Goal: Navigation & Orientation: Find specific page/section

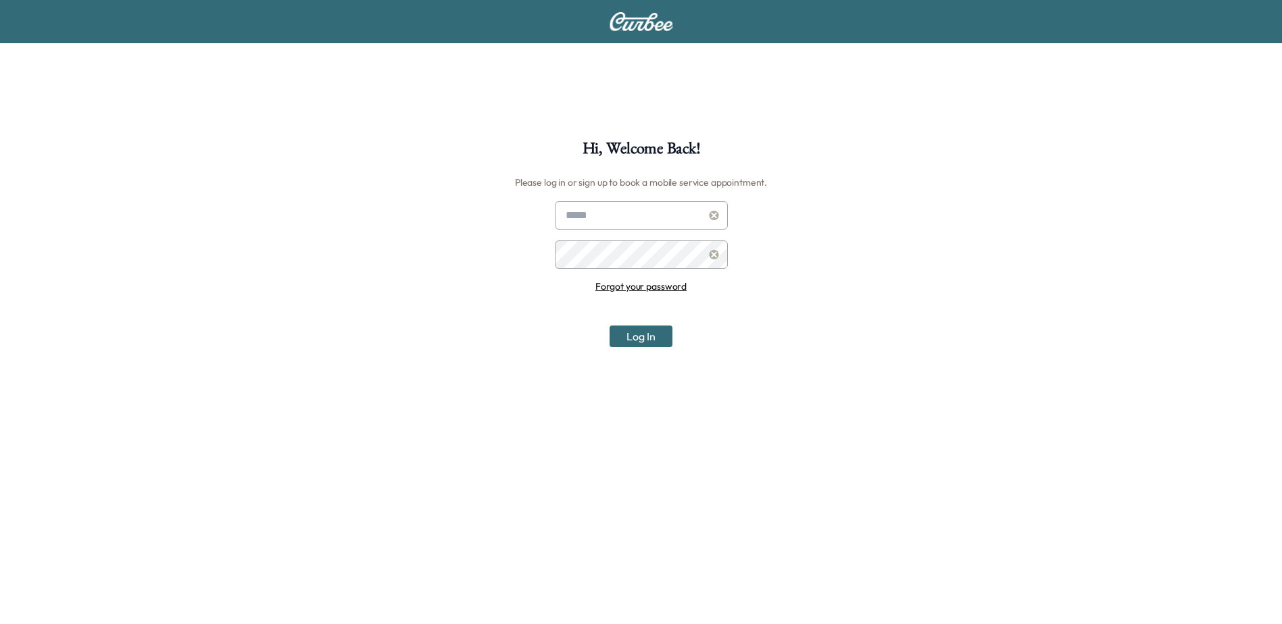
type input "**********"
click at [666, 338] on button "Log In" at bounding box center [640, 337] width 63 height 22
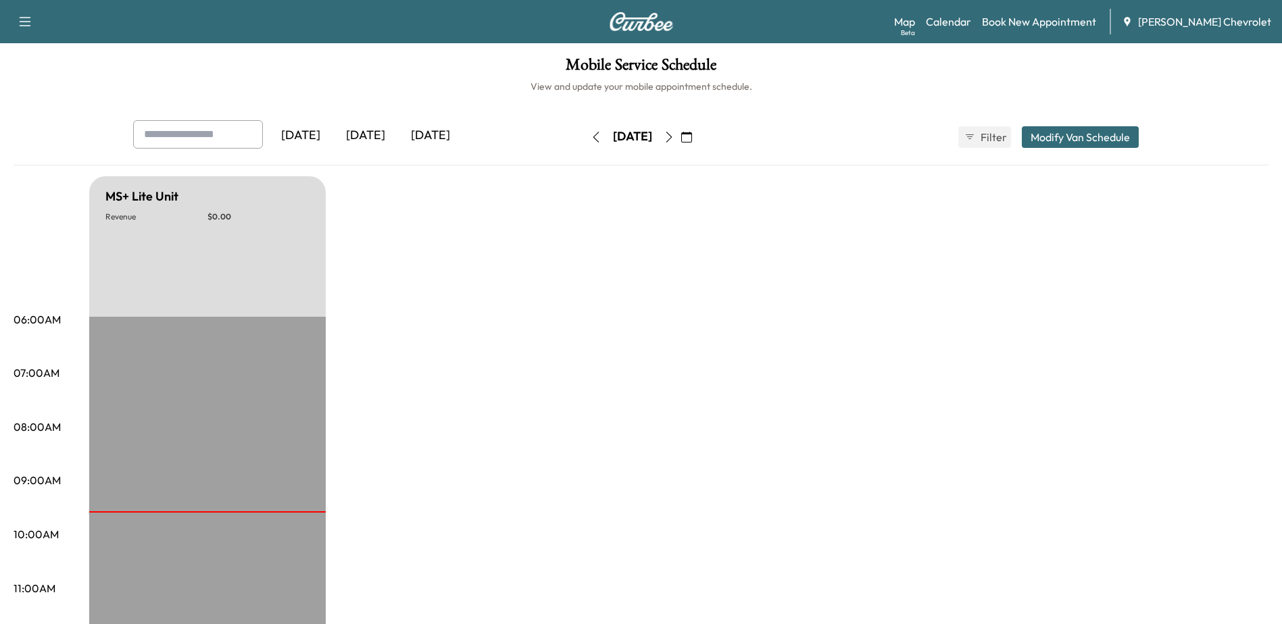
click at [674, 140] on icon "button" at bounding box center [668, 137] width 11 height 11
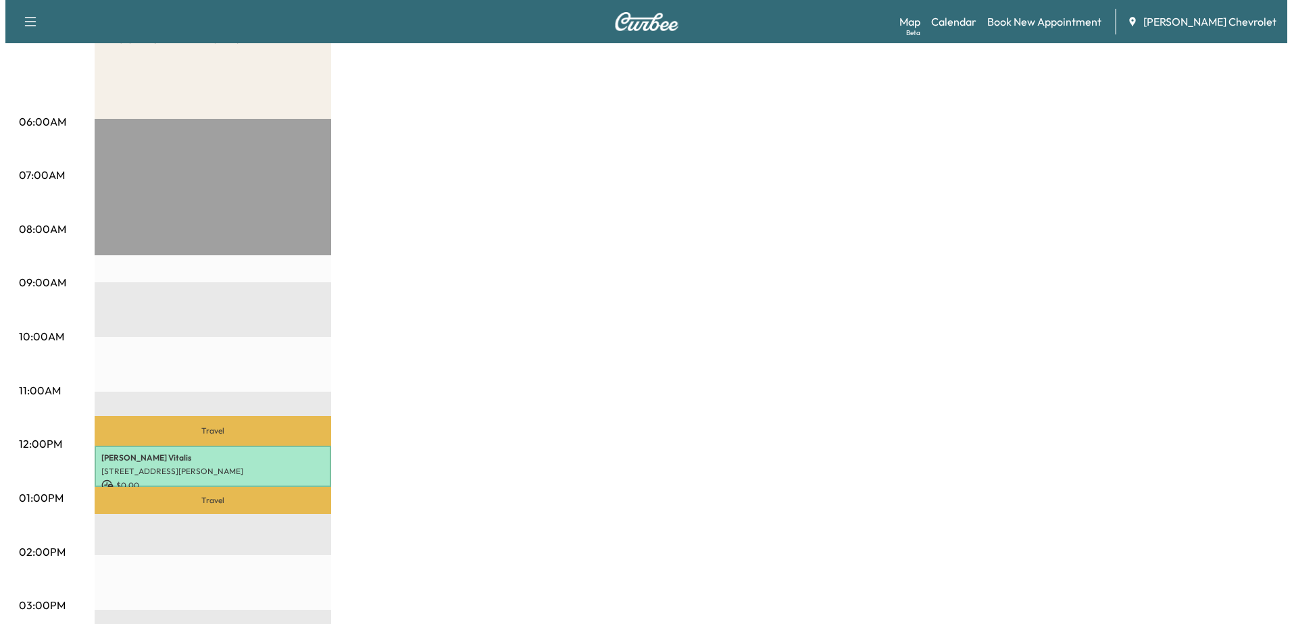
scroll to position [203, 0]
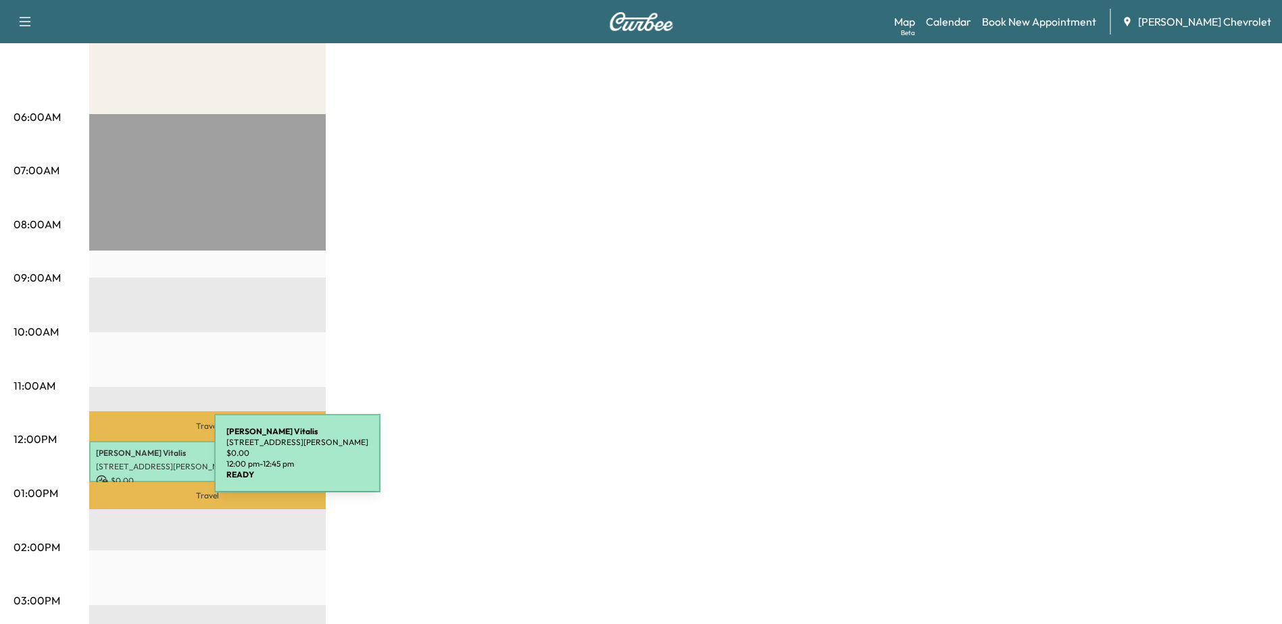
click at [113, 461] on p "[STREET_ADDRESS][PERSON_NAME]" at bounding box center [207, 466] width 223 height 11
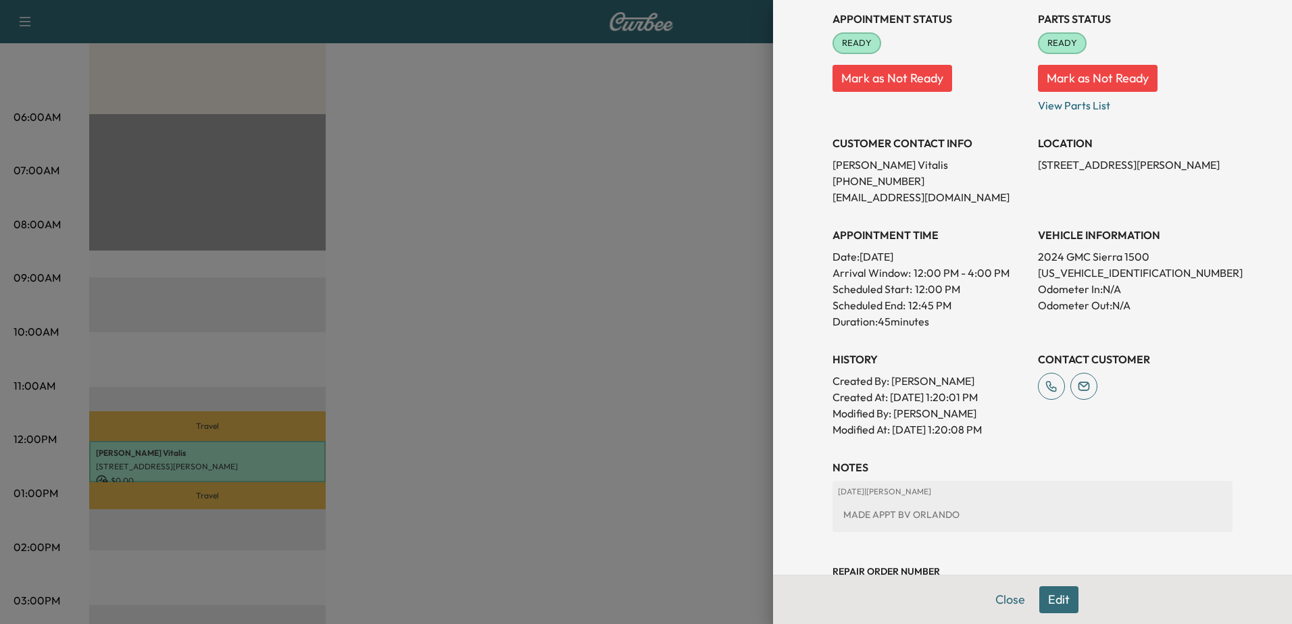
scroll to position [135, 0]
